Goal: Task Accomplishment & Management: Complete application form

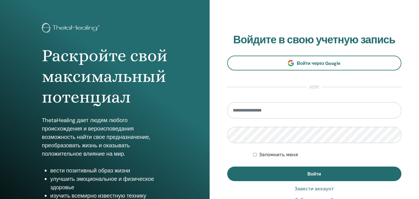
scroll to position [62, 0]
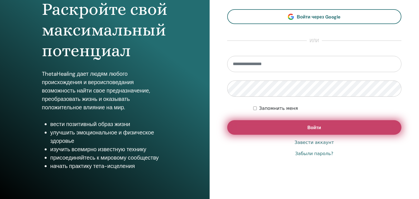
type input "**********"
click at [342, 127] on button "Войти" at bounding box center [314, 127] width 175 height 15
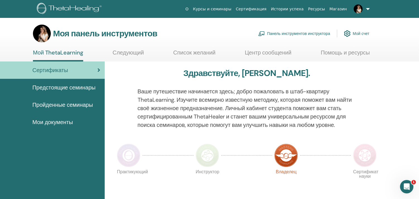
click at [318, 33] on font "Панель инструментов инструктора" at bounding box center [298, 33] width 63 height 5
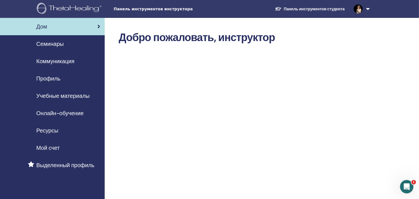
click at [52, 45] on font "Семинары" at bounding box center [49, 43] width 27 height 7
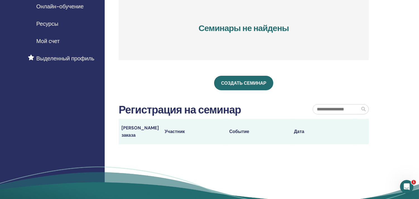
scroll to position [124, 0]
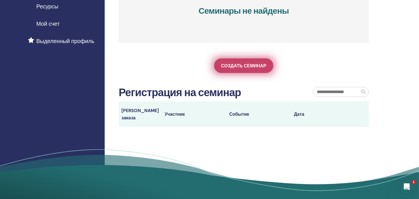
click at [252, 69] on font "Создать семинар" at bounding box center [243, 66] width 45 height 6
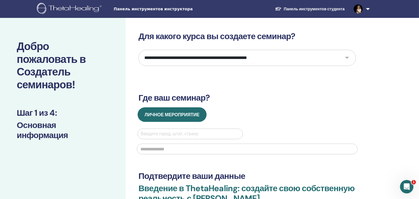
click at [289, 58] on select "**********" at bounding box center [248, 58] width 218 height 16
select select "*"
click at [139, 50] on select "**********" at bounding box center [248, 58] width 218 height 16
click at [174, 133] on div at bounding box center [190, 134] width 99 height 8
type input "****"
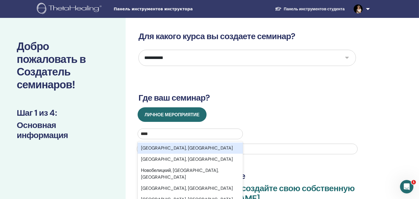
click at [172, 149] on font "Новосибирск, Новосибирская область" at bounding box center [187, 148] width 92 height 6
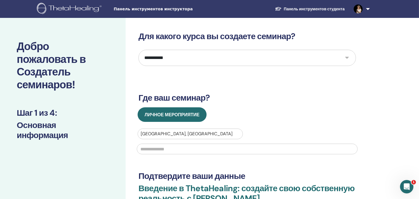
click at [169, 149] on input "text" at bounding box center [247, 149] width 221 height 11
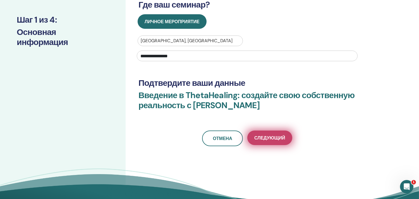
type input "**********"
click at [271, 136] on font "Следующий" at bounding box center [269, 138] width 31 height 6
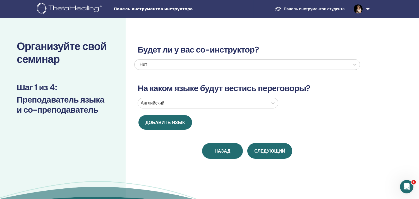
click at [218, 150] on font "Назад" at bounding box center [223, 151] width 16 height 6
select select "*"
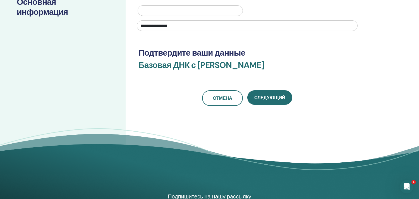
scroll to position [124, 0]
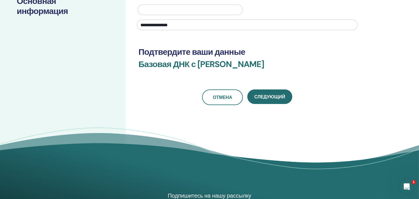
click at [226, 64] on font "Татьяной Рубашкиной" at bounding box center [231, 64] width 67 height 11
drag, startPoint x: 218, startPoint y: 65, endPoint x: 250, endPoint y: 66, distance: 32.4
click at [250, 66] on font "Татьяной Рубашкиной" at bounding box center [231, 64] width 67 height 11
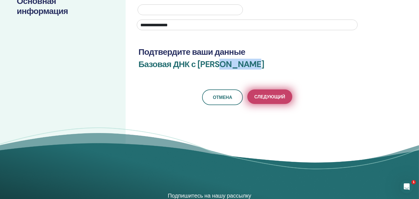
click at [265, 98] on font "Следующий" at bounding box center [269, 97] width 31 height 6
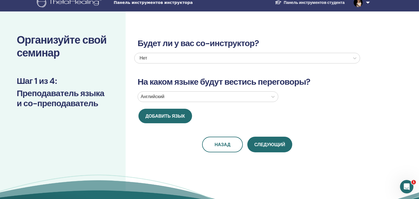
scroll to position [0, 0]
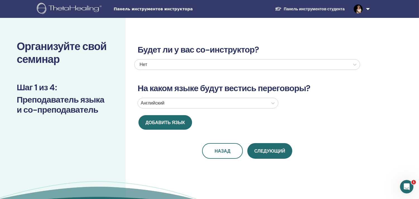
click at [261, 103] on div at bounding box center [203, 103] width 125 height 8
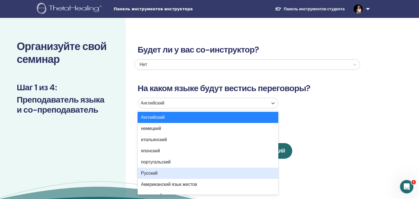
click at [153, 173] on font "Русский" at bounding box center [149, 173] width 16 height 6
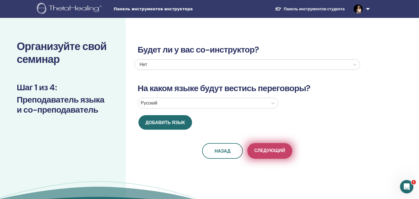
click at [269, 150] on font "Следующий" at bounding box center [269, 150] width 31 height 6
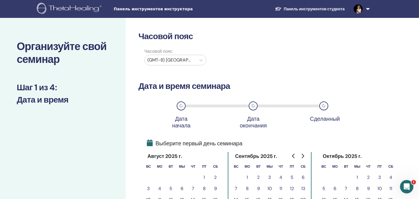
click at [184, 60] on div at bounding box center [170, 60] width 46 height 8
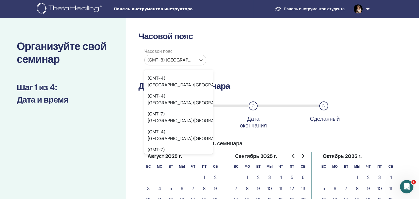
scroll to position [4705, 0]
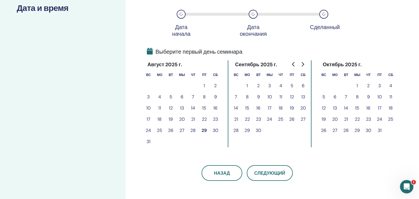
scroll to position [93, 0]
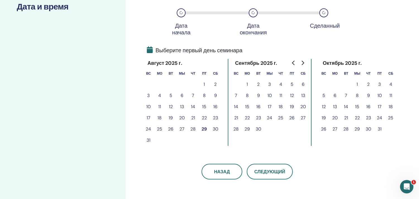
click at [292, 83] on font "5" at bounding box center [292, 84] width 3 height 6
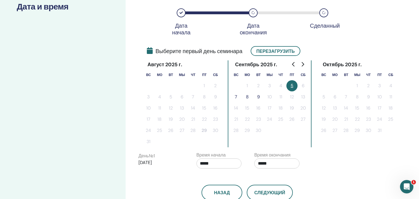
click at [236, 95] on font "7" at bounding box center [236, 97] width 3 height 6
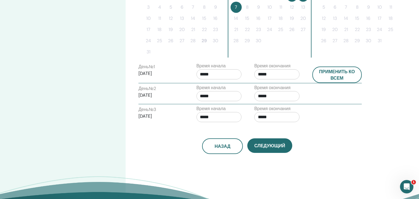
scroll to position [186, 0]
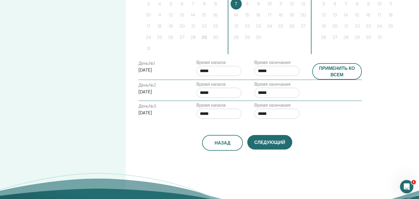
click at [213, 69] on input "*****" at bounding box center [219, 71] width 45 height 10
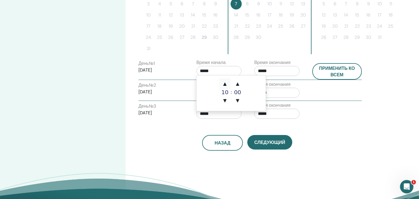
click at [225, 84] on font "▲" at bounding box center [224, 83] width 3 height 5
type input "*****"
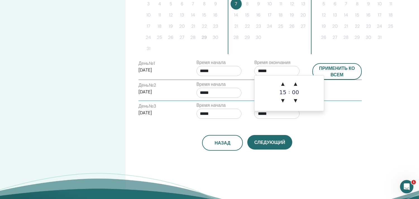
click at [273, 68] on input "*****" at bounding box center [276, 71] width 45 height 10
click at [283, 84] on font "▲" at bounding box center [282, 83] width 3 height 5
type input "*****"
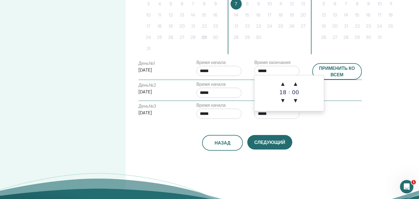
click at [342, 106] on div "День № 3 2025/09/07 Время начала ***** Время окончания *****" at bounding box center [250, 112] width 232 height 20
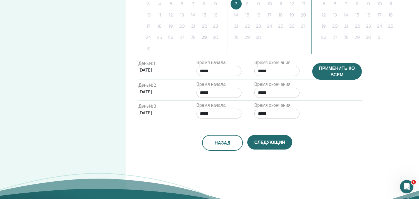
click at [341, 73] on font "Применить ко всем" at bounding box center [337, 71] width 36 height 12
type input "*****"
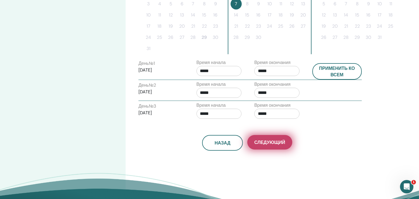
click at [273, 141] on font "Следующий" at bounding box center [269, 142] width 31 height 6
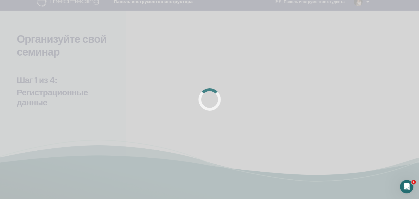
scroll to position [0, 0]
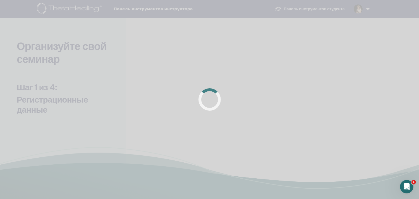
click at [364, 57] on div at bounding box center [209, 99] width 419 height 199
click at [235, 66] on div at bounding box center [209, 99] width 419 height 199
click at [120, 60] on div at bounding box center [209, 99] width 419 height 199
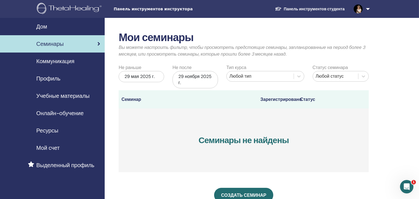
click at [367, 8] on link at bounding box center [360, 9] width 23 height 18
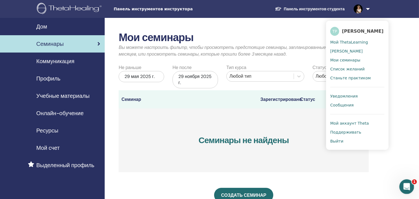
click at [406, 183] on icon "Открыть офис сообщений Домофон" at bounding box center [406, 185] width 9 height 9
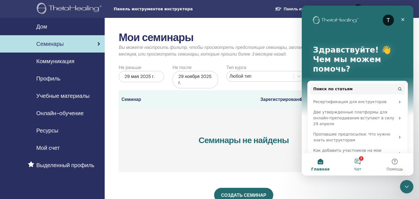
click at [356, 161] on button "2 Чат" at bounding box center [357, 164] width 37 height 22
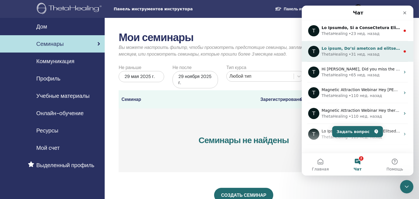
click at [361, 51] on div "• 31 нед. назад" at bounding box center [364, 54] width 31 height 6
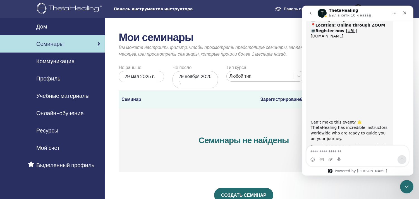
scroll to position [281, 0]
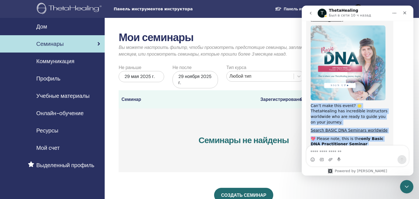
drag, startPoint x: 311, startPoint y: 84, endPoint x: 368, endPoint y: 127, distance: 71.3
copy div "Can’t make this event? 🌟 ThetaHealing has incredible instructors worldwide who …"
click at [325, 103] on div "Can’t make this event? 🌟 ThetaHealing has incredible instructors worldwide who …" at bounding box center [350, 114] width 78 height 22
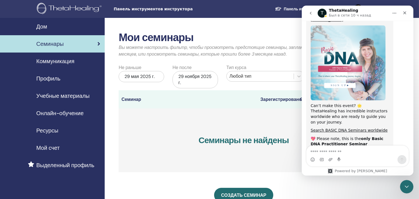
click at [312, 13] on icon "go back" at bounding box center [310, 13] width 4 height 4
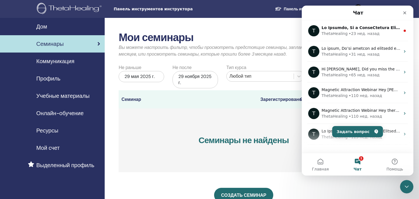
scroll to position [0, 0]
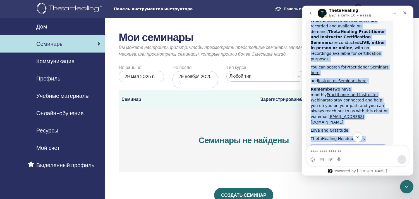
scroll to position [292, 0]
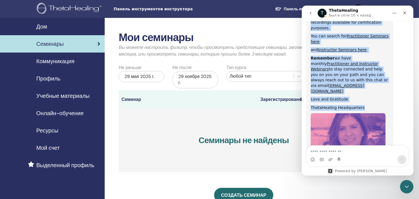
drag, startPoint x: 310, startPoint y: 84, endPoint x: 360, endPoint y: 48, distance: 61.8
copy div "Hi Tatyana, As a ThetaHealing Practitioner and Instructor, continuous growth co…"
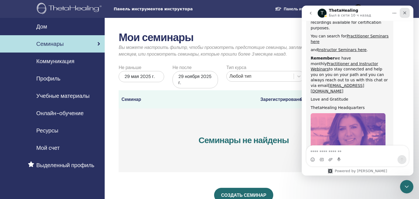
click at [405, 12] on icon "Закрыть" at bounding box center [405, 13] width 4 height 4
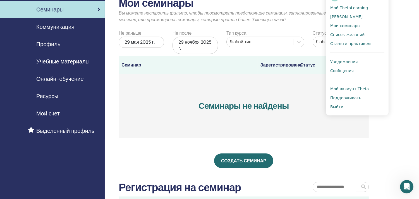
scroll to position [0, 0]
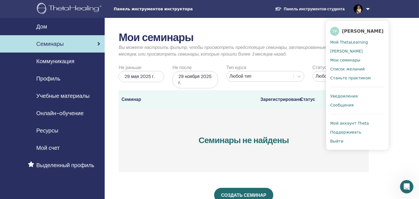
click at [406, 29] on div "Мои семинары Вы можете настроить фильтр, чтобы просмотреть предстоящие семинары…" at bounding box center [262, 176] width 315 height 317
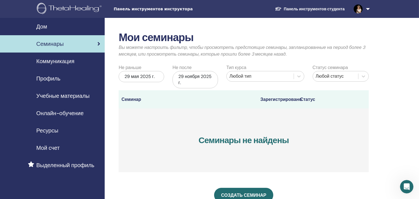
click at [54, 60] on font "Коммуникация" at bounding box center [55, 61] width 38 height 7
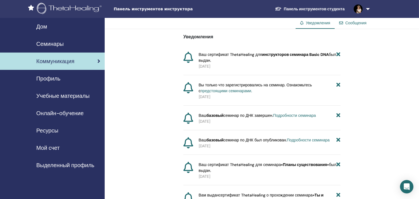
click at [294, 54] on font "инструкторов семинара Basic DNA" at bounding box center [295, 54] width 67 height 5
click at [346, 23] on font "Сообщения" at bounding box center [356, 22] width 21 height 5
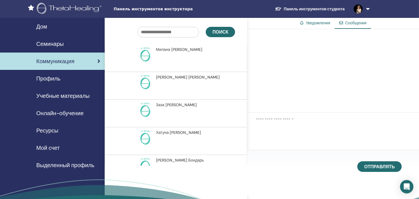
scroll to position [135, 0]
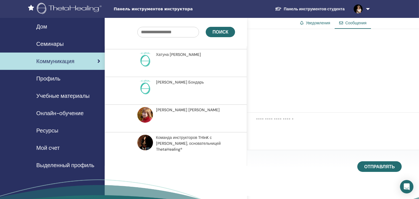
click at [160, 138] on font "Команда инструкторов THInK с [PERSON_NAME]," at bounding box center [184, 140] width 56 height 11
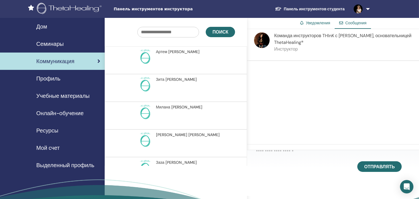
click at [58, 41] on font "Семинары" at bounding box center [49, 43] width 27 height 7
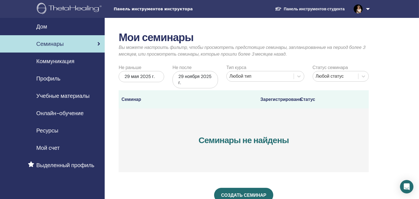
click at [370, 8] on link at bounding box center [360, 9] width 23 height 18
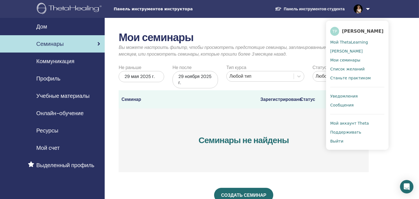
click at [342, 107] on font "Сообщения" at bounding box center [341, 105] width 23 height 4
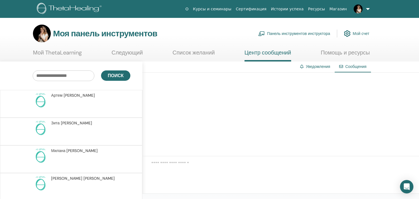
click at [312, 66] on font "Уведомления" at bounding box center [318, 66] width 25 height 5
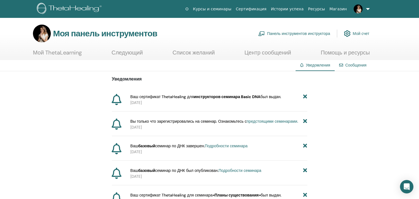
click at [280, 51] on font "Центр сообщений" at bounding box center [268, 52] width 47 height 7
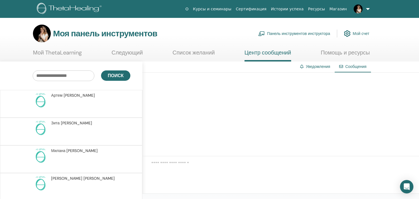
click at [50, 53] on font "Мой ThetaLearning" at bounding box center [57, 52] width 49 height 7
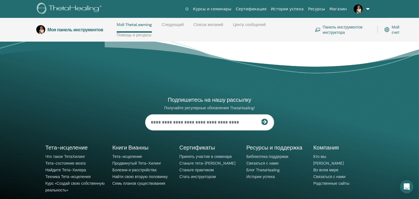
scroll to position [427, 0]
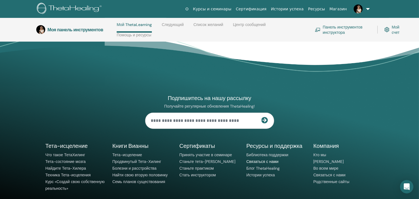
click at [268, 160] on font "Связаться с нами" at bounding box center [263, 161] width 32 height 5
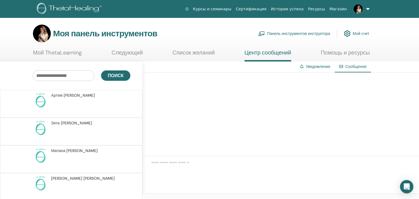
click at [368, 8] on link at bounding box center [360, 9] width 23 height 18
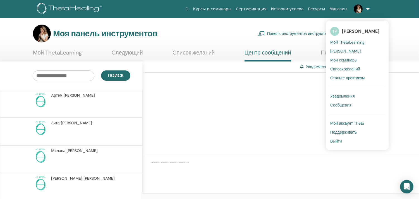
click at [353, 123] on font "Мой аккаунт Theta" at bounding box center [347, 123] width 34 height 5
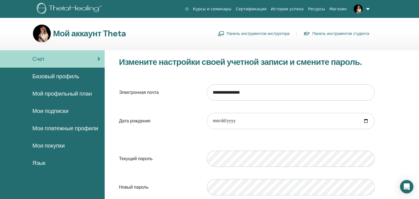
click at [327, 33] on font "Панель инструментов студента" at bounding box center [341, 33] width 57 height 5
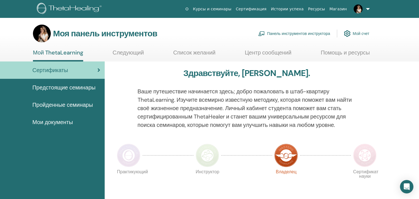
click at [52, 122] on font "Мои документы" at bounding box center [52, 121] width 41 height 7
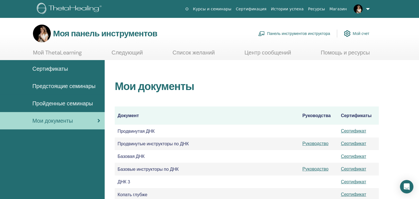
click at [357, 53] on font "Помощь и ресурсы" at bounding box center [345, 52] width 49 height 7
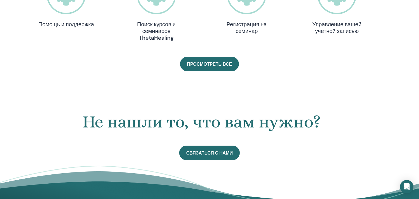
scroll to position [272, 0]
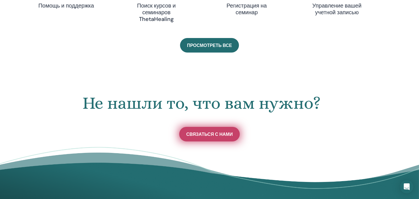
click at [226, 134] on font "Связаться с нами" at bounding box center [209, 134] width 46 height 6
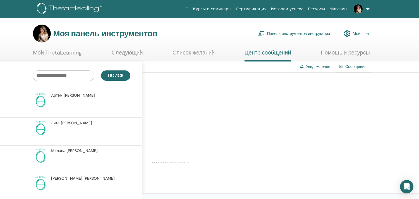
click at [75, 52] on font "Мой ThetaLearning" at bounding box center [57, 52] width 49 height 7
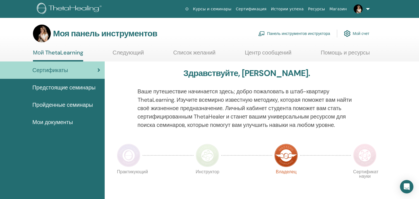
click at [369, 7] on link at bounding box center [360, 9] width 23 height 18
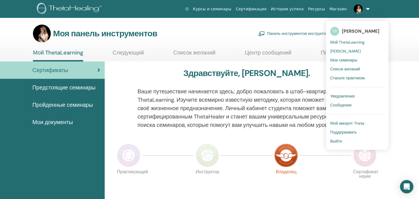
click at [342, 95] on font "Уведомления" at bounding box center [342, 96] width 25 height 5
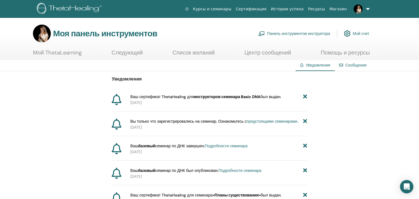
click at [356, 64] on font "Сообщения" at bounding box center [356, 65] width 21 height 5
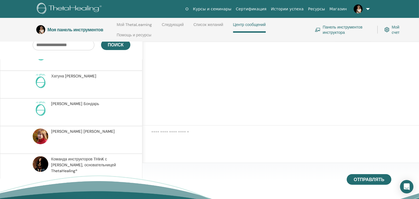
scroll to position [135, 0]
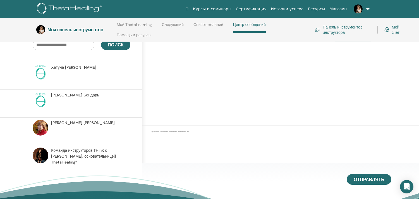
click at [103, 150] on font "Команда инструкторов THInK с [PERSON_NAME]," at bounding box center [79, 153] width 56 height 11
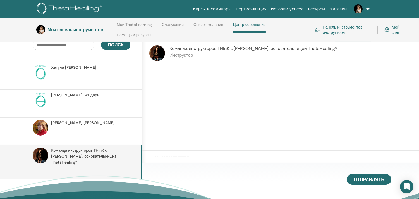
click at [162, 154] on textarea at bounding box center [285, 160] width 268 height 12
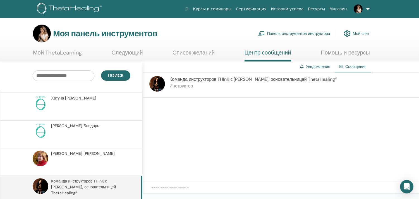
click at [303, 33] on font "Панель инструментов инструктора" at bounding box center [298, 33] width 63 height 5
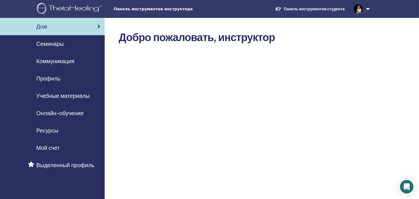
click at [53, 40] on font "Семинары" at bounding box center [49, 43] width 27 height 7
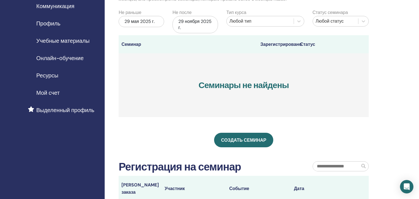
scroll to position [62, 0]
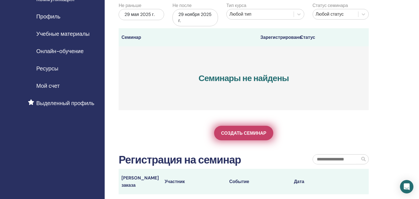
click at [250, 132] on font "Создать семинар" at bounding box center [243, 133] width 45 height 6
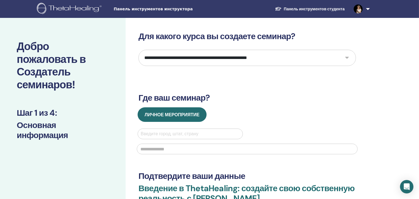
click at [202, 58] on select "**********" at bounding box center [248, 58] width 218 height 16
select select "*"
click at [139, 50] on select "**********" at bounding box center [248, 58] width 218 height 16
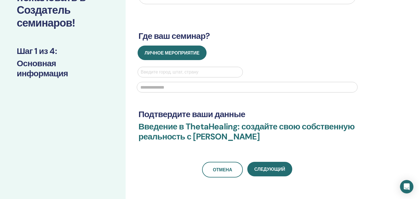
scroll to position [62, 0]
click at [185, 69] on div at bounding box center [190, 72] width 99 height 8
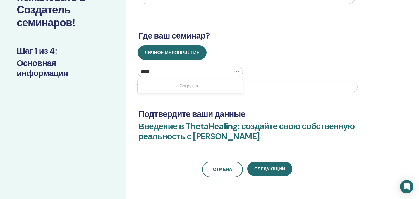
type input "******"
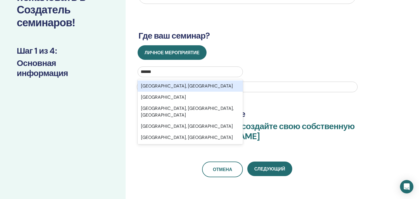
click at [186, 85] on font "[GEOGRAPHIC_DATA], [GEOGRAPHIC_DATA]" at bounding box center [187, 86] width 92 height 6
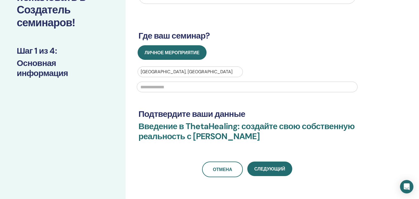
click at [175, 87] on input "text" at bounding box center [247, 87] width 221 height 11
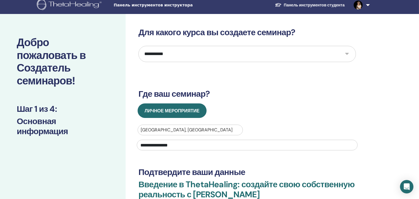
scroll to position [0, 0]
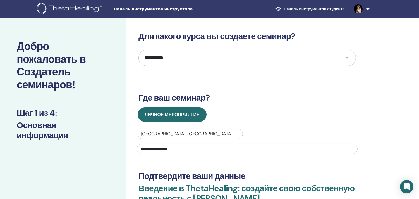
type input "**********"
click at [175, 59] on select "**********" at bounding box center [248, 58] width 218 height 16
click at [139, 50] on select "**********" at bounding box center [248, 58] width 218 height 16
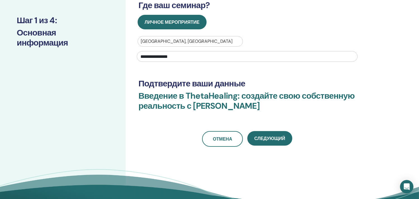
scroll to position [93, 0]
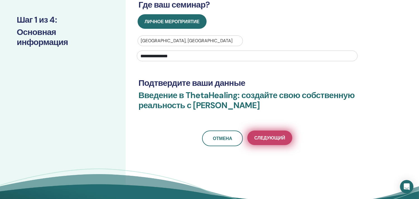
click at [274, 137] on font "Следующий" at bounding box center [269, 138] width 31 height 6
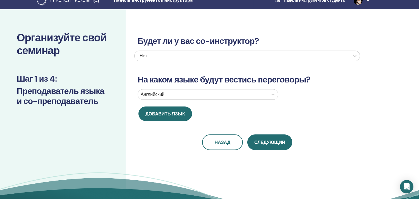
scroll to position [0, 0]
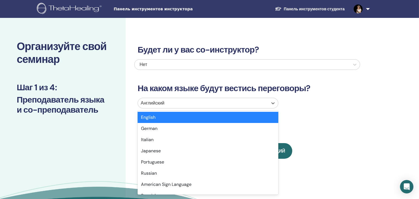
click at [159, 101] on div at bounding box center [203, 103] width 125 height 8
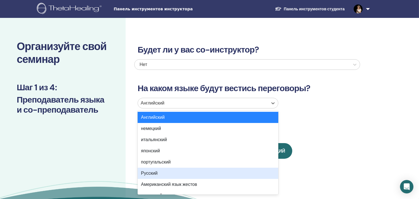
click at [149, 171] on font "Русский" at bounding box center [149, 173] width 16 height 6
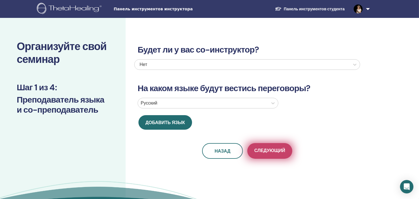
click at [272, 150] on font "Следующий" at bounding box center [269, 150] width 31 height 6
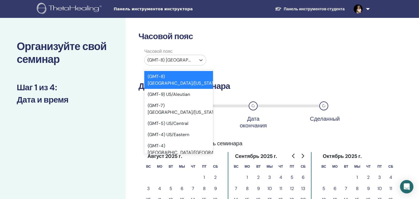
click at [182, 59] on div at bounding box center [170, 60] width 46 height 8
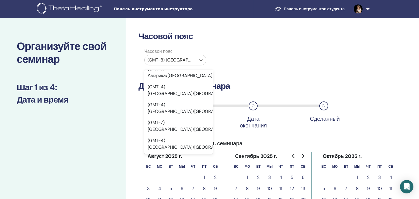
scroll to position [4655, 0]
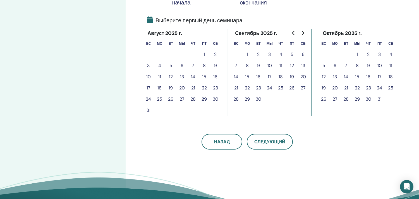
scroll to position [124, 0]
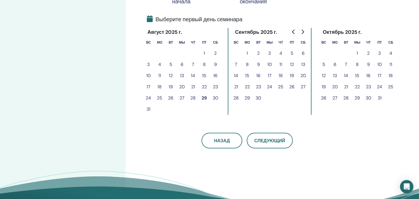
click at [292, 52] on font "5" at bounding box center [292, 53] width 3 height 6
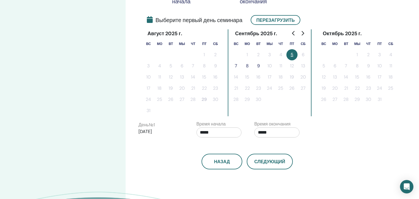
click at [235, 64] on font "7" at bounding box center [236, 66] width 3 height 6
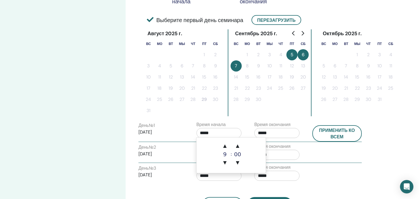
click at [213, 131] on input "*****" at bounding box center [219, 133] width 45 height 10
click at [225, 146] on font "▲" at bounding box center [224, 145] width 3 height 5
type input "*****"
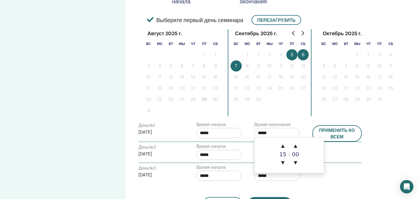
click at [269, 128] on input "*****" at bounding box center [276, 133] width 45 height 10
click at [284, 146] on font "▲" at bounding box center [282, 145] width 3 height 5
type input "*****"
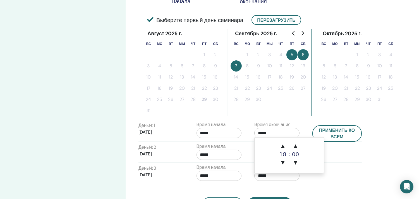
click at [345, 147] on div "День № 2 2025/09/06 Время начала ***** Время окончания *****" at bounding box center [250, 153] width 232 height 20
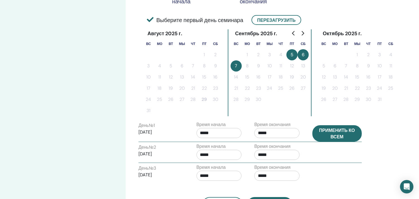
click at [348, 131] on font "Применить ко всем" at bounding box center [337, 133] width 36 height 12
type input "*****"
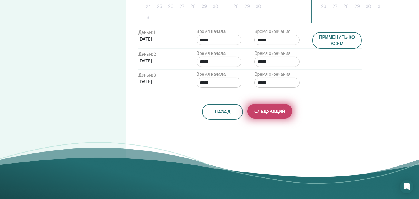
click at [275, 110] on font "Следующий" at bounding box center [269, 111] width 31 height 6
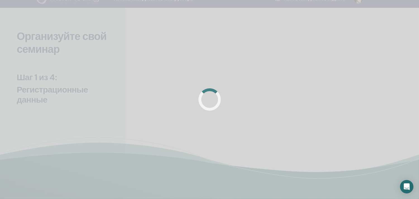
scroll to position [0, 0]
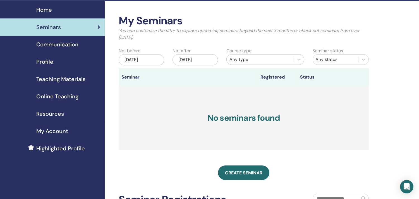
scroll to position [62, 0]
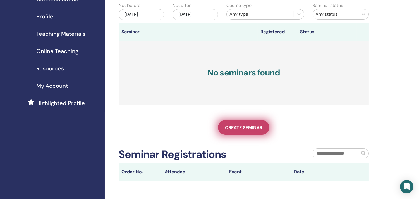
click at [245, 123] on link "Create seminar" at bounding box center [243, 127] width 51 height 15
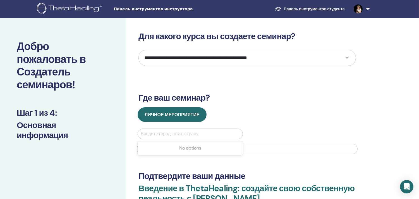
click at [175, 132] on div at bounding box center [190, 134] width 99 height 8
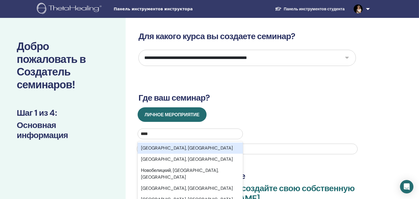
type input "****"
click at [210, 59] on select "**********" at bounding box center [248, 58] width 218 height 16
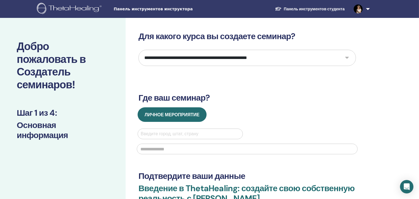
select select "*"
click at [139, 50] on select "**********" at bounding box center [248, 58] width 218 height 16
click at [163, 134] on div at bounding box center [190, 134] width 99 height 8
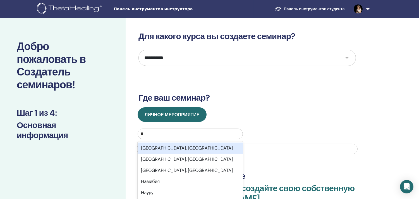
type input "**"
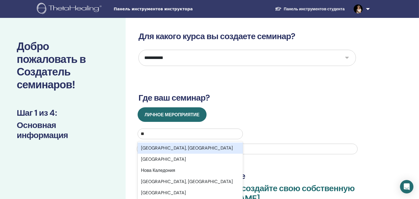
click at [168, 148] on font "Новосибирск, Новосибирская область" at bounding box center [187, 148] width 92 height 6
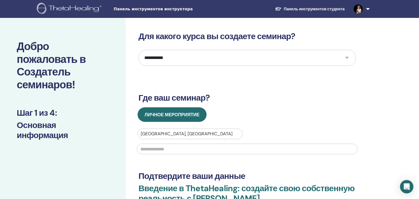
click at [168, 149] on input "text" at bounding box center [247, 149] width 221 height 11
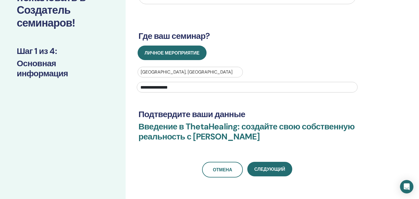
scroll to position [62, 0]
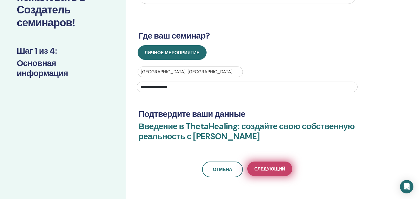
type input "**********"
click at [275, 166] on font "Следующий" at bounding box center [269, 169] width 31 height 6
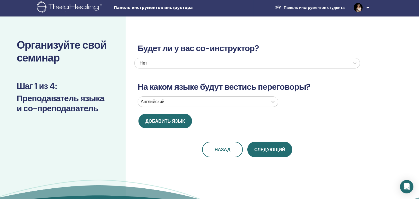
scroll to position [0, 0]
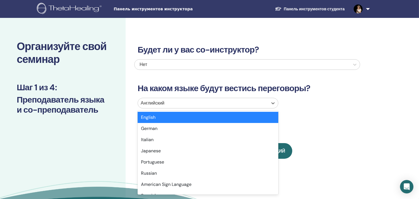
click at [176, 101] on div at bounding box center [203, 103] width 125 height 8
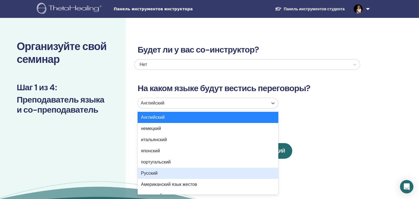
click at [149, 172] on font "Русский" at bounding box center [149, 173] width 16 height 6
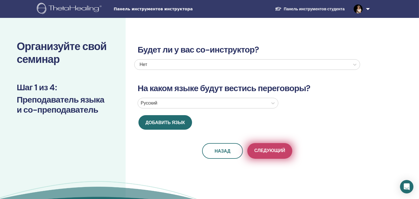
click at [275, 152] on font "Следующий" at bounding box center [269, 150] width 31 height 6
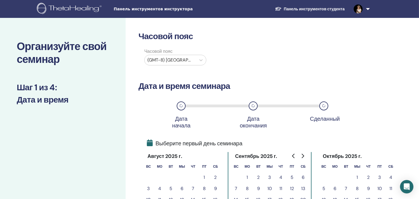
click at [185, 62] on div at bounding box center [170, 60] width 46 height 8
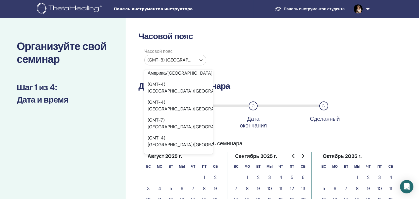
scroll to position [4694, 0]
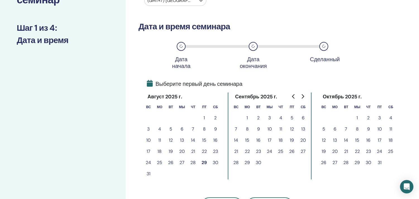
scroll to position [62, 0]
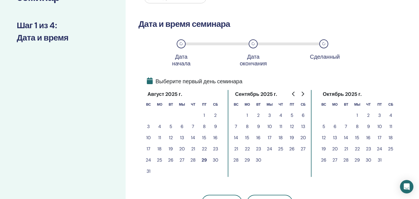
click at [291, 113] on font "5" at bounding box center [292, 115] width 3 height 6
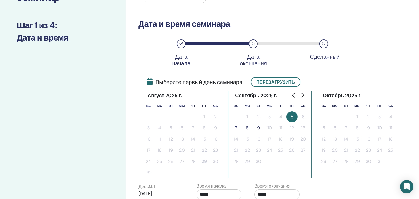
click at [235, 126] on font "7" at bounding box center [236, 128] width 3 height 6
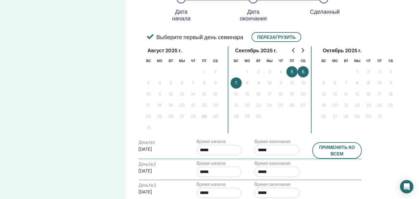
scroll to position [124, 0]
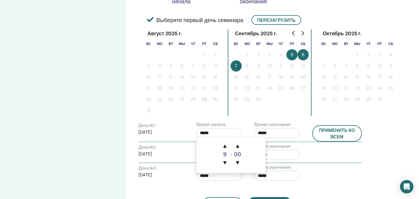
click at [216, 130] on input "*****" at bounding box center [219, 133] width 45 height 10
click at [227, 146] on font "▲" at bounding box center [224, 145] width 3 height 5
type input "*****"
click at [278, 132] on input "*****" at bounding box center [276, 133] width 45 height 10
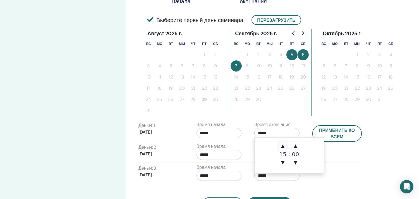
click at [283, 146] on font "▲" at bounding box center [282, 145] width 3 height 5
click at [284, 161] on font "▼" at bounding box center [282, 162] width 3 height 5
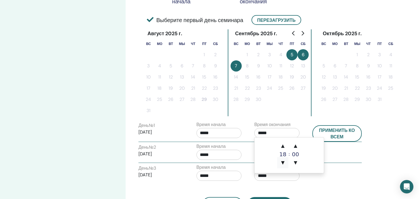
type input "*****"
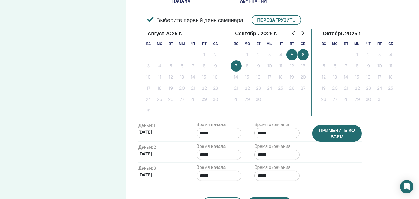
click at [339, 132] on font "Применить ко всем" at bounding box center [337, 133] width 36 height 12
type input "*****"
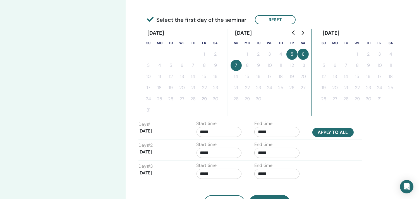
scroll to position [155, 0]
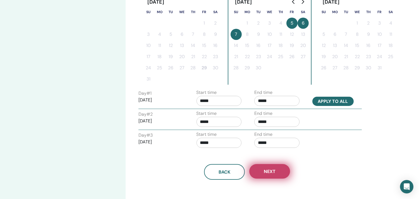
click at [270, 172] on span "Next" at bounding box center [270, 171] width 12 height 6
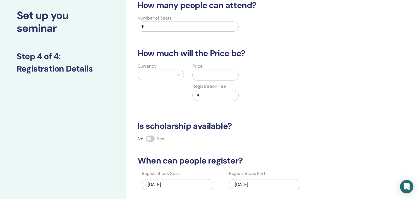
scroll to position [0, 0]
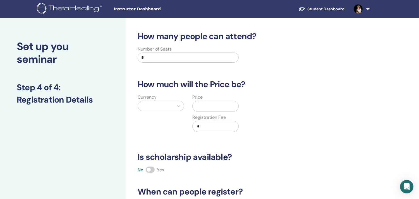
drag, startPoint x: 194, startPoint y: 55, endPoint x: 128, endPoint y: 56, distance: 66.5
click at [128, 56] on div "How many people can attend? Number of Seats * How much will the Price be? Curre…" at bounding box center [266, 175] width 280 height 315
type input "**"
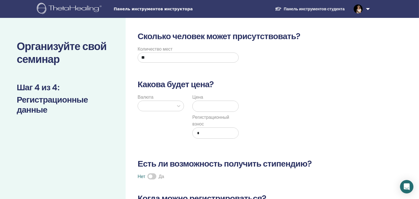
click at [146, 105] on div at bounding box center [156, 106] width 30 height 8
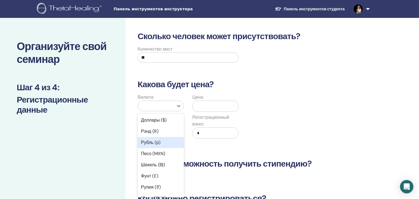
click at [150, 142] on font "Рубль (р)" at bounding box center [151, 142] width 20 height 6
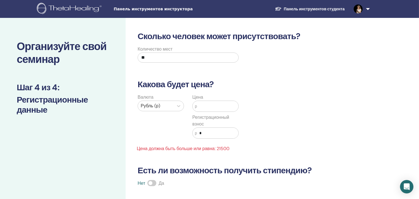
click at [210, 107] on input "text" at bounding box center [217, 106] width 41 height 11
click at [204, 105] on input "*****" at bounding box center [217, 106] width 41 height 11
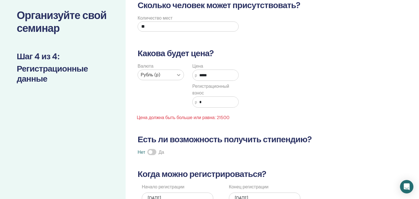
drag, startPoint x: 222, startPoint y: 75, endPoint x: 183, endPoint y: 78, distance: 39.0
click at [183, 78] on div "Валюта Рубль (р) Цена р ***** Регистрационный взнос р * Цена должна быть больше…" at bounding box center [189, 92] width 110 height 58
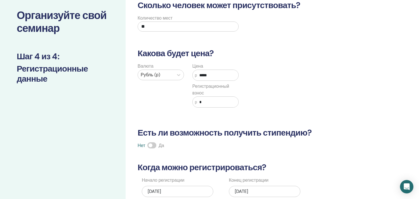
type input "*****"
click at [154, 146] on span at bounding box center [151, 145] width 9 height 6
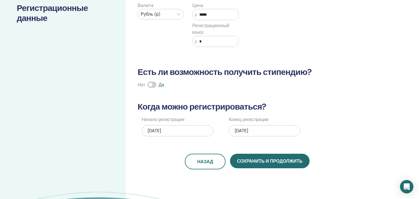
scroll to position [93, 0]
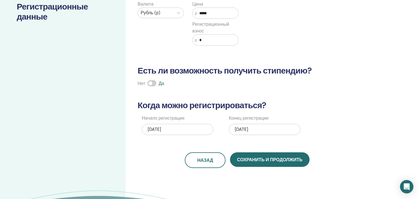
click at [248, 128] on font "09/07/2025" at bounding box center [241, 129] width 13 height 6
click at [273, 129] on div "09/07/2025" at bounding box center [265, 129] width 72 height 11
click at [266, 140] on div "Сколько человек может присутствовать? Количество мест ** Какова будет цена? Вал…" at bounding box center [247, 53] width 226 height 230
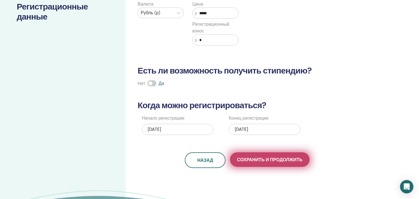
click at [275, 160] on font "Сохранить и продолжить" at bounding box center [269, 160] width 65 height 6
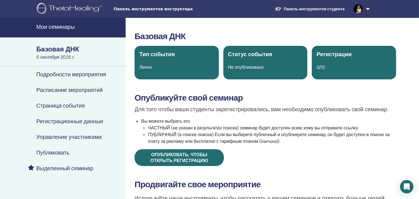
drag, startPoint x: 174, startPoint y: 140, endPoint x: 214, endPoint y: 139, distance: 40.5
click at [214, 139] on font "ПУБЛИЧНЫЙ (в списке поиска) Если вы выберете публичный и опубликуете семинар, о…" at bounding box center [269, 138] width 242 height 13
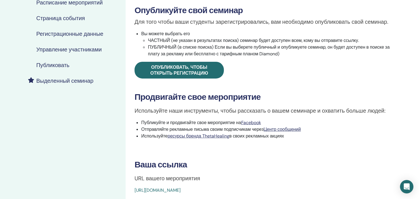
scroll to position [93, 0]
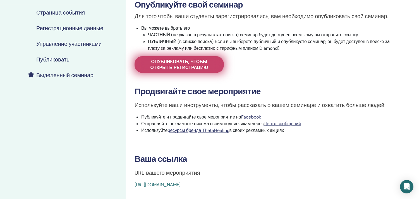
click at [211, 65] on span "Опубликовать, чтобы открыть регистрацию" at bounding box center [179, 65] width 75 height 12
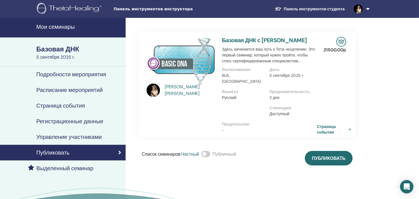
click at [210, 155] on span at bounding box center [205, 154] width 9 height 6
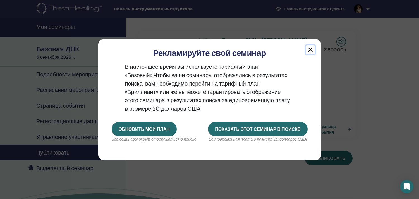
click at [309, 48] on button "button" at bounding box center [310, 49] width 9 height 9
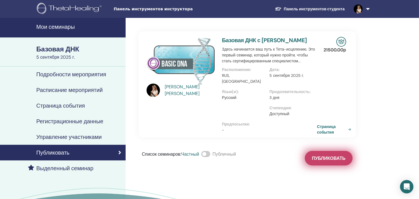
click at [323, 157] on font "Публиковать" at bounding box center [329, 158] width 34 height 6
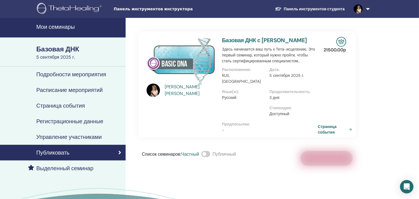
click at [328, 133] on font "Страница события" at bounding box center [327, 129] width 19 height 10
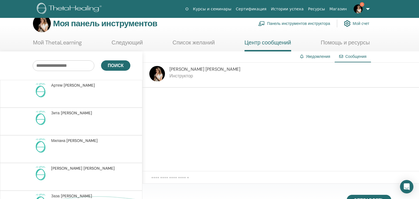
scroll to position [102, 0]
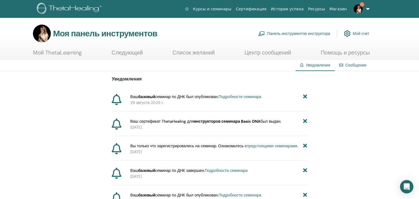
click at [317, 33] on font "Панель инструментов инструктора" at bounding box center [298, 33] width 63 height 5
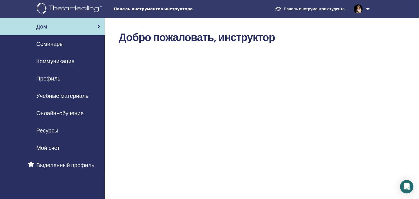
click at [43, 95] on font "Учебные материалы" at bounding box center [62, 95] width 53 height 7
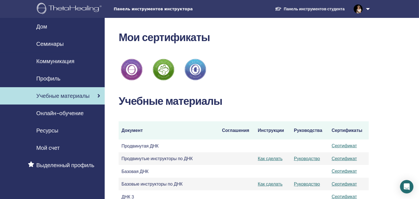
scroll to position [31, 0]
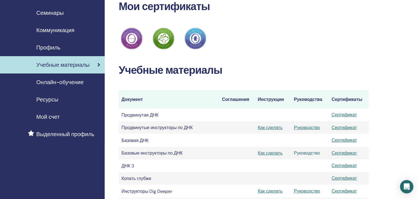
click at [312, 152] on font "Руководство" at bounding box center [307, 153] width 26 height 6
